Goal: Book appointment/travel/reservation

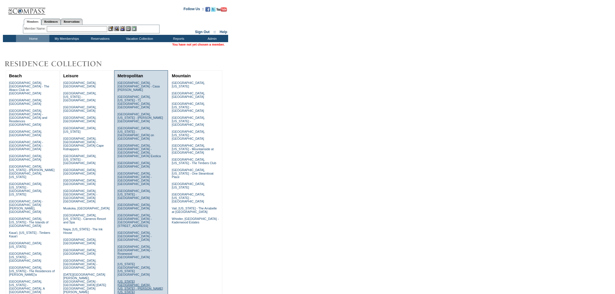
click at [132, 280] on link "[US_STATE][GEOGRAPHIC_DATA], [US_STATE] - [PERSON_NAME] [US_STATE]" at bounding box center [141, 287] width 46 height 14
click at [124, 203] on link "Lisbon, Portugal" at bounding box center [134, 206] width 33 height 7
